Goal: Transaction & Acquisition: Purchase product/service

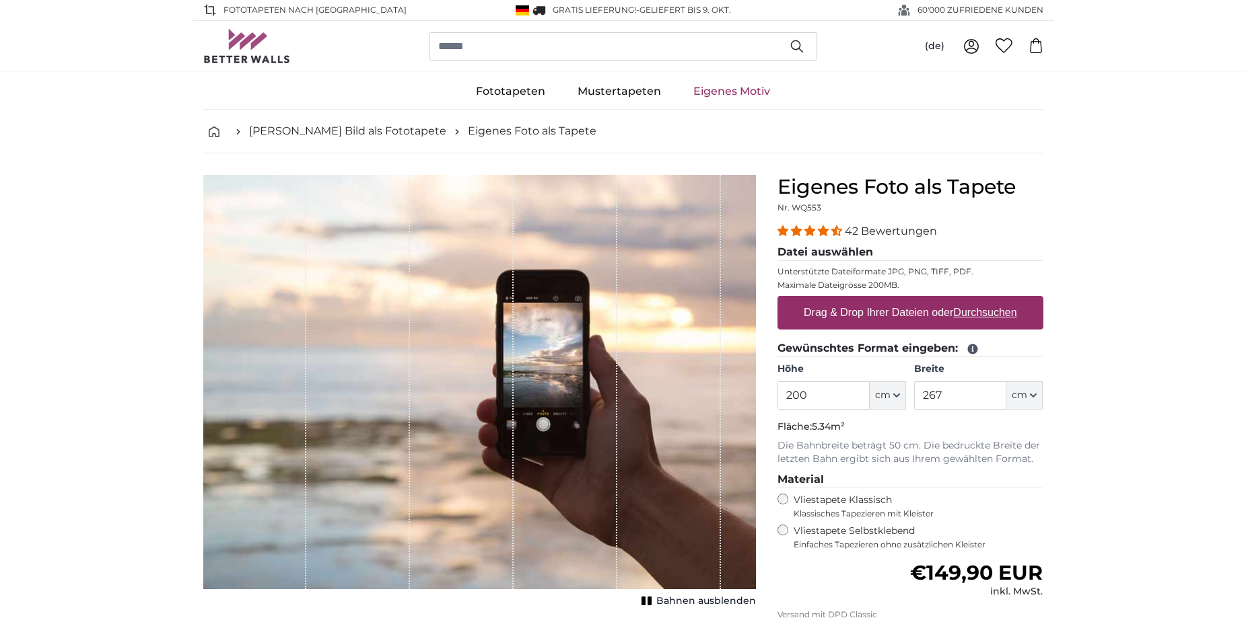
click at [845, 397] on input "200" at bounding box center [823, 396] width 92 height 28
drag, startPoint x: 830, startPoint y: 400, endPoint x: 746, endPoint y: 399, distance: 84.1
click at [746, 399] on product-detail "Abbrechen Bild zuschneiden Bahnen ausblenden Eigenes Foto als Tapete Nr. WQ553 …" at bounding box center [622, 467] width 861 height 628
type input "300"
type input "250"
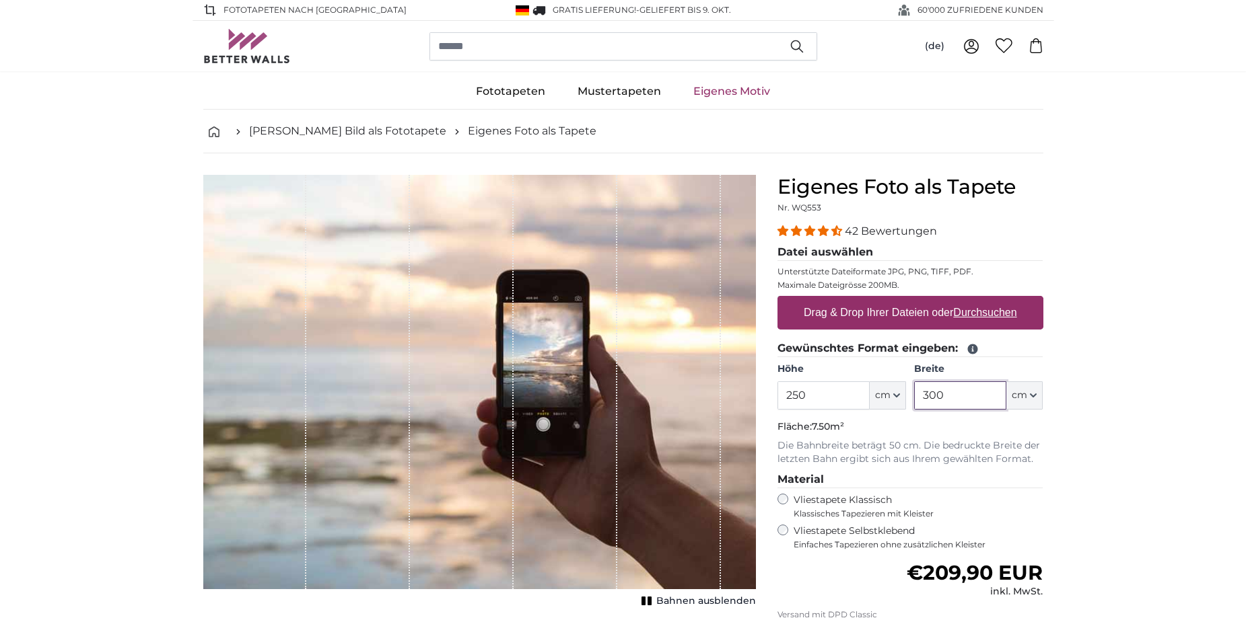
type input "300"
type input "350"
drag, startPoint x: 810, startPoint y: 392, endPoint x: 747, endPoint y: 392, distance: 63.3
click at [747, 392] on product-detail "Abbrechen Bild zuschneiden Bahnen ausblenden Eigenes Foto als Tapete Nr. WQ553 …" at bounding box center [622, 467] width 861 height 628
type input "280"
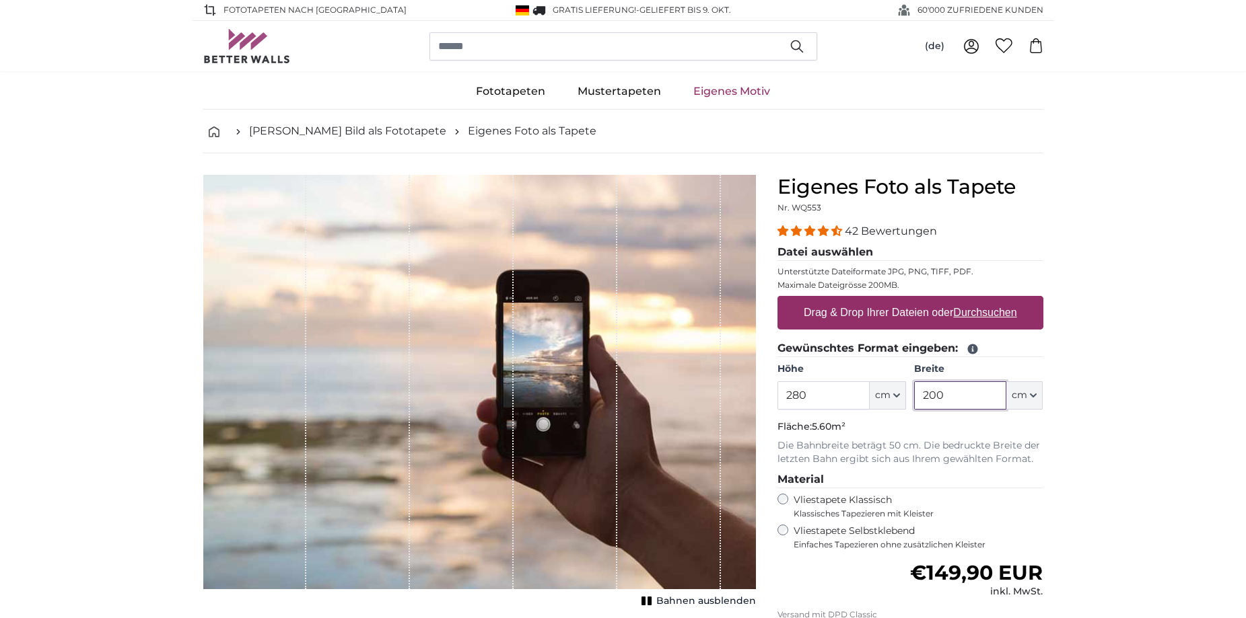
type input "200"
